Goal: Task Accomplishment & Management: Use online tool/utility

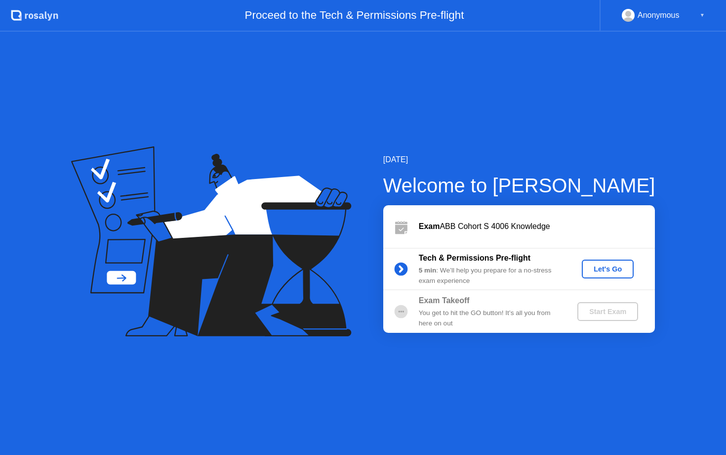
click at [587, 271] on div "Let's Go" at bounding box center [608, 269] width 44 height 8
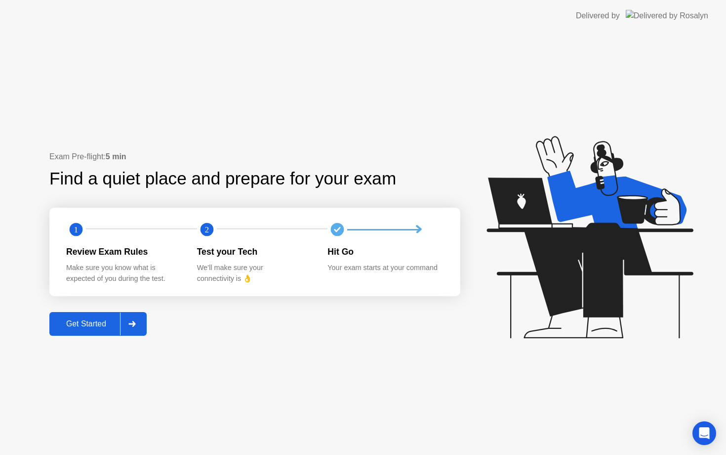
click at [64, 319] on div "Get Started" at bounding box center [86, 323] width 68 height 9
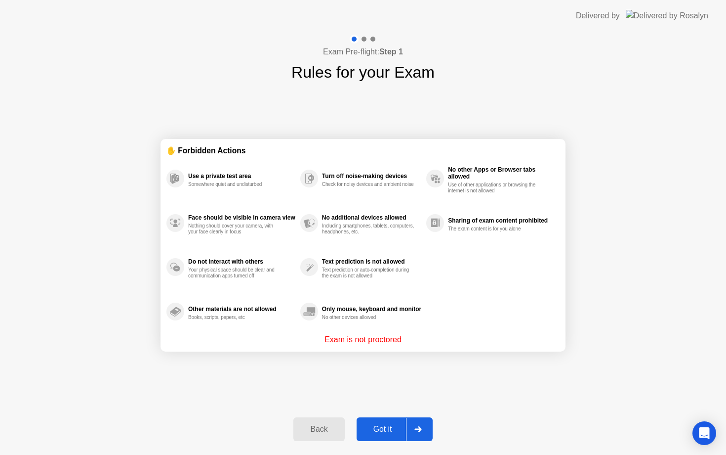
click at [381, 422] on button "Got it" at bounding box center [395, 429] width 76 height 24
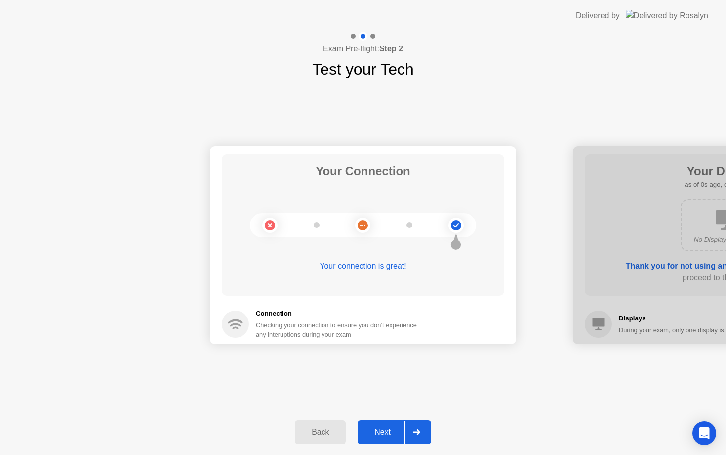
click at [383, 429] on div "Next" at bounding box center [383, 431] width 44 height 9
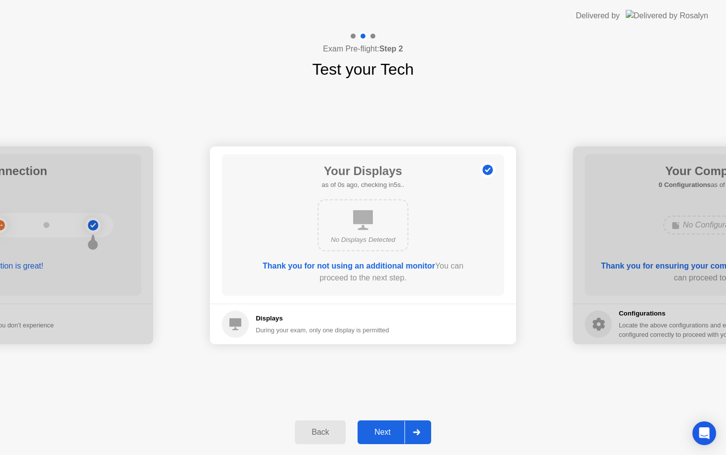
click at [383, 429] on div "Next" at bounding box center [383, 431] width 44 height 9
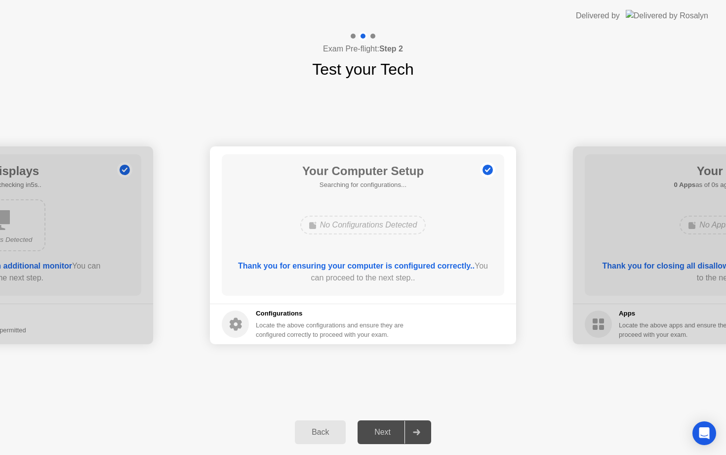
click at [383, 429] on div "Next" at bounding box center [383, 431] width 44 height 9
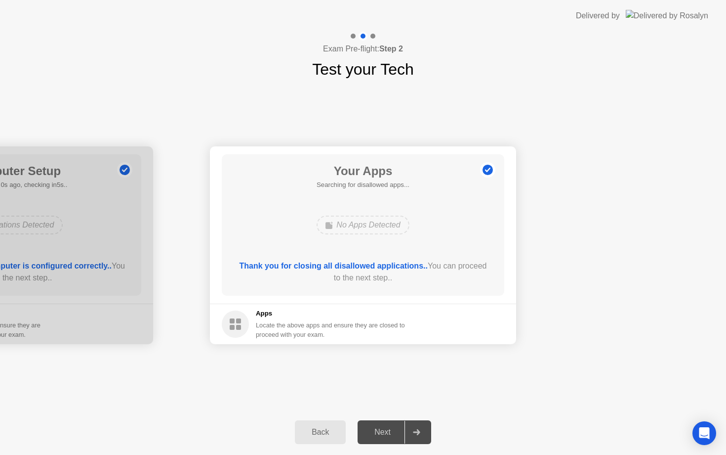
click at [383, 429] on div "Next" at bounding box center [383, 431] width 44 height 9
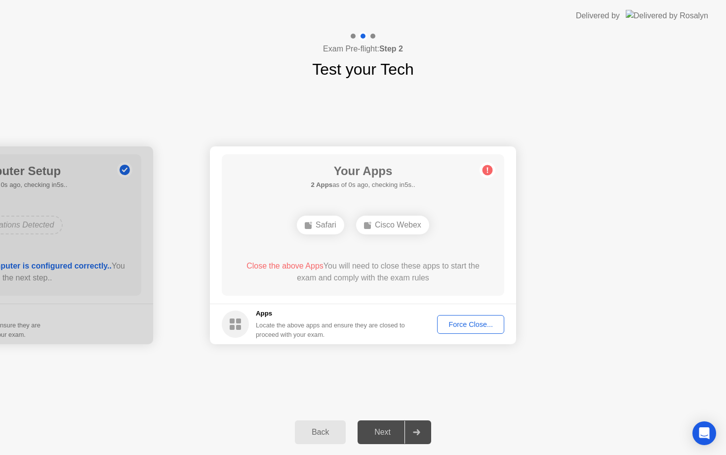
click at [383, 429] on div "Next" at bounding box center [383, 431] width 44 height 9
click at [458, 328] on div "Force Close..." at bounding box center [471, 324] width 60 height 8
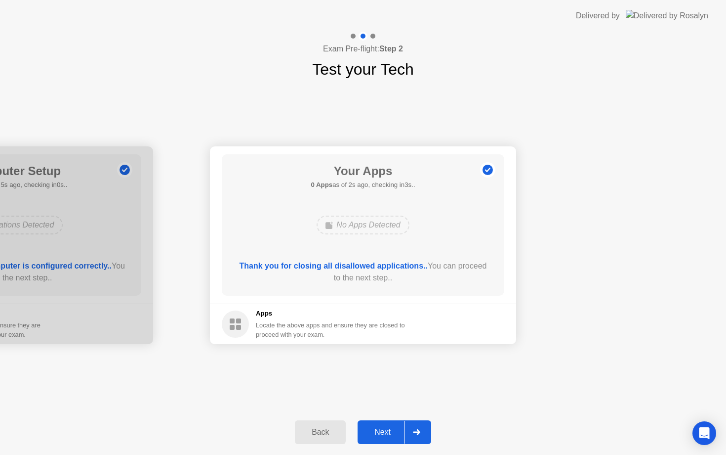
click at [385, 432] on div "Next" at bounding box center [383, 431] width 44 height 9
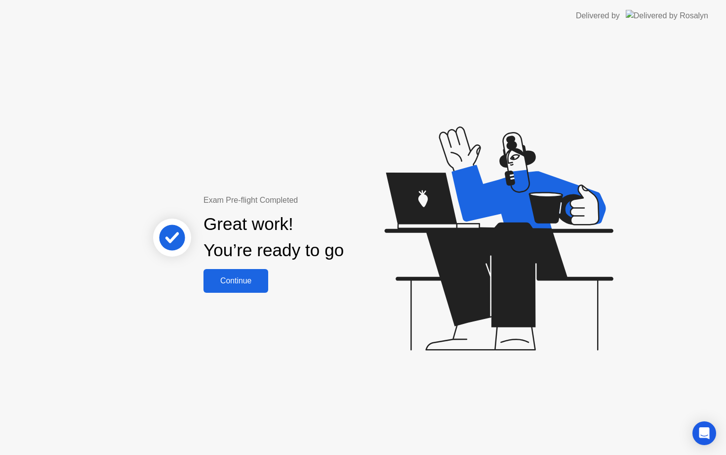
click at [244, 284] on div "Continue" at bounding box center [236, 280] width 59 height 9
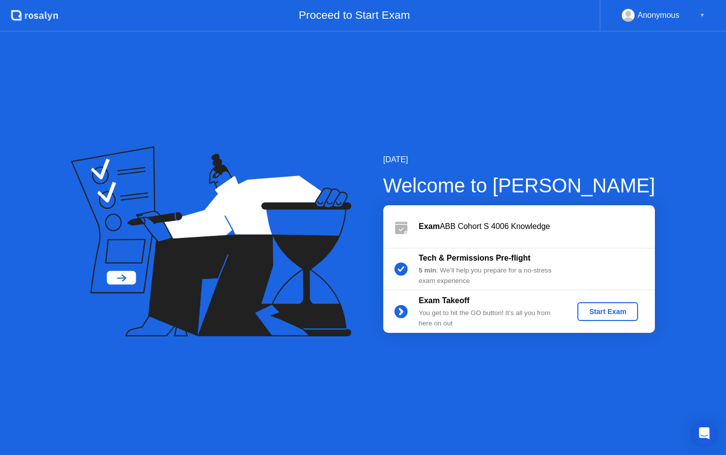
click at [584, 307] on div "Start Exam" at bounding box center [608, 311] width 53 height 8
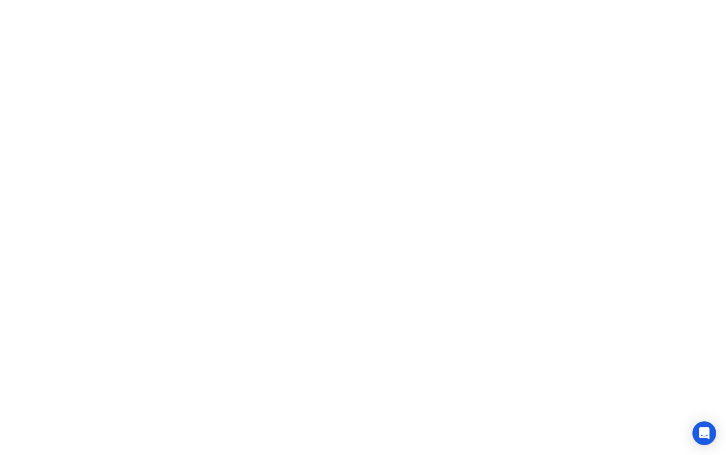
click iframe
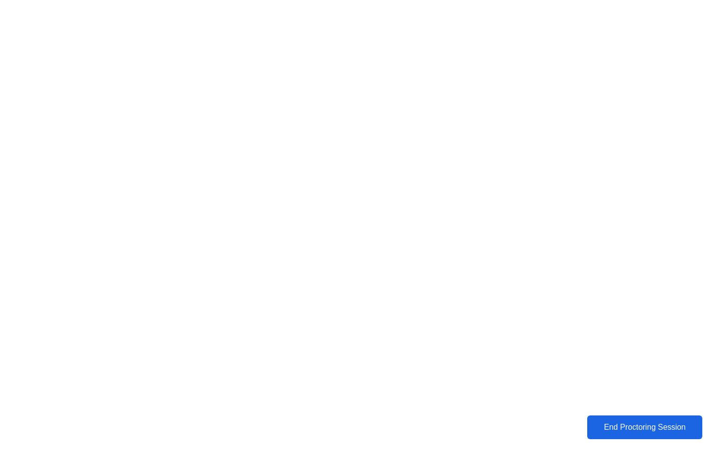
click at [646, 428] on div "End Proctoring Session" at bounding box center [644, 426] width 109 height 9
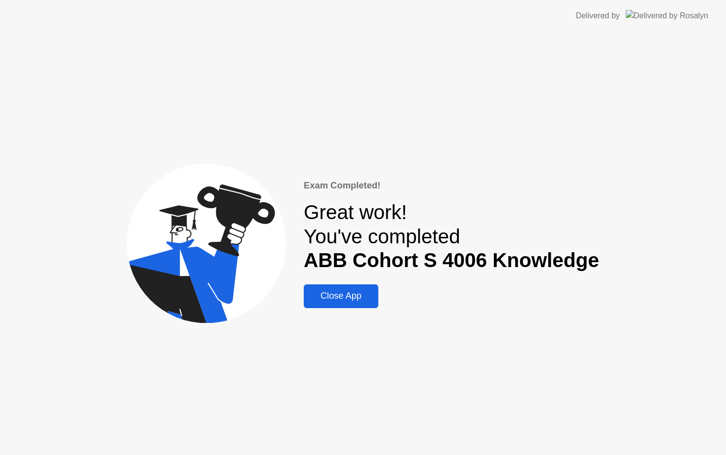
click at [375, 301] on div "Close App" at bounding box center [341, 296] width 69 height 10
